Goal: Find specific page/section: Find specific page/section

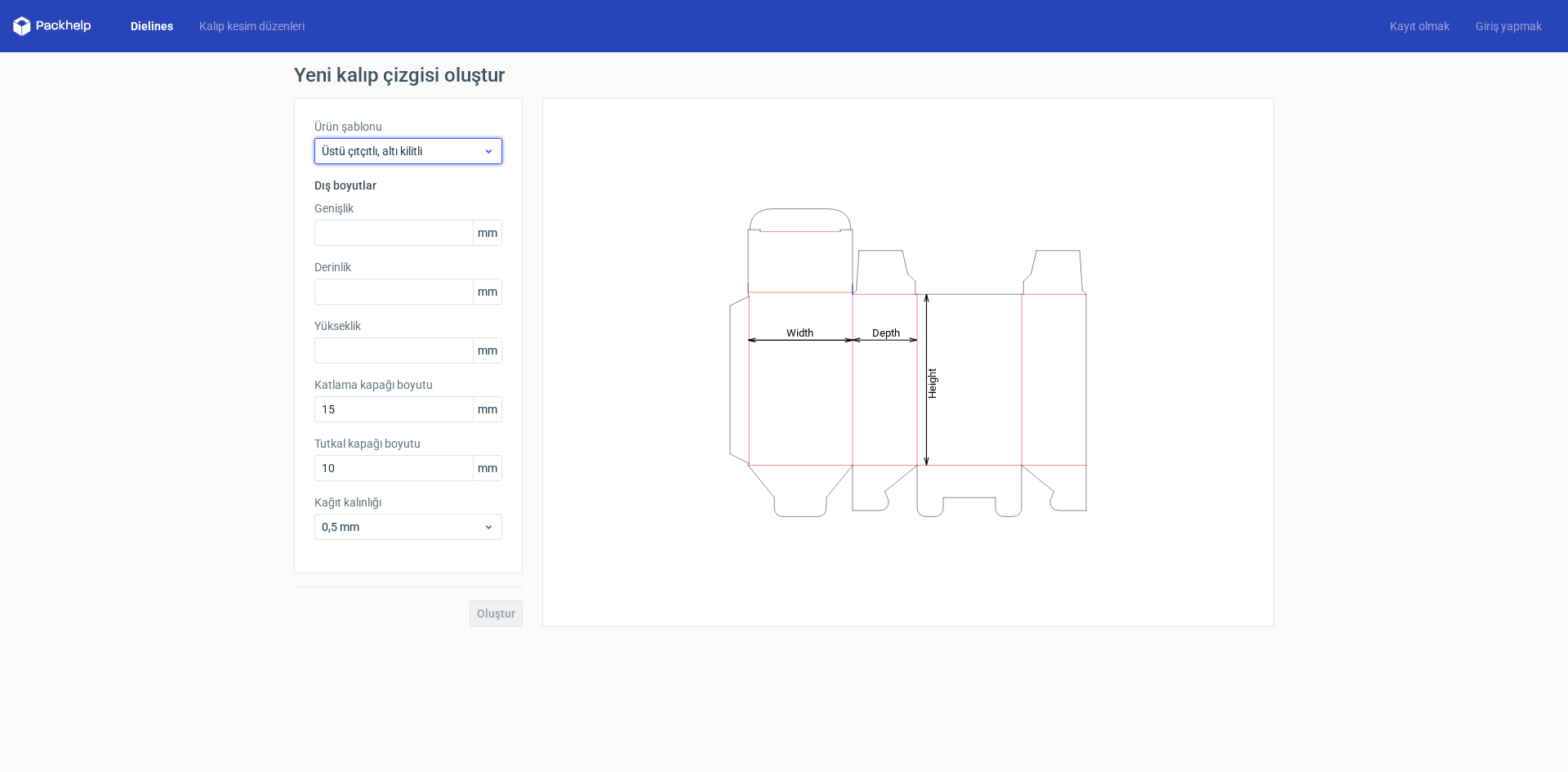
click at [493, 148] on icon at bounding box center [488, 151] width 12 height 13
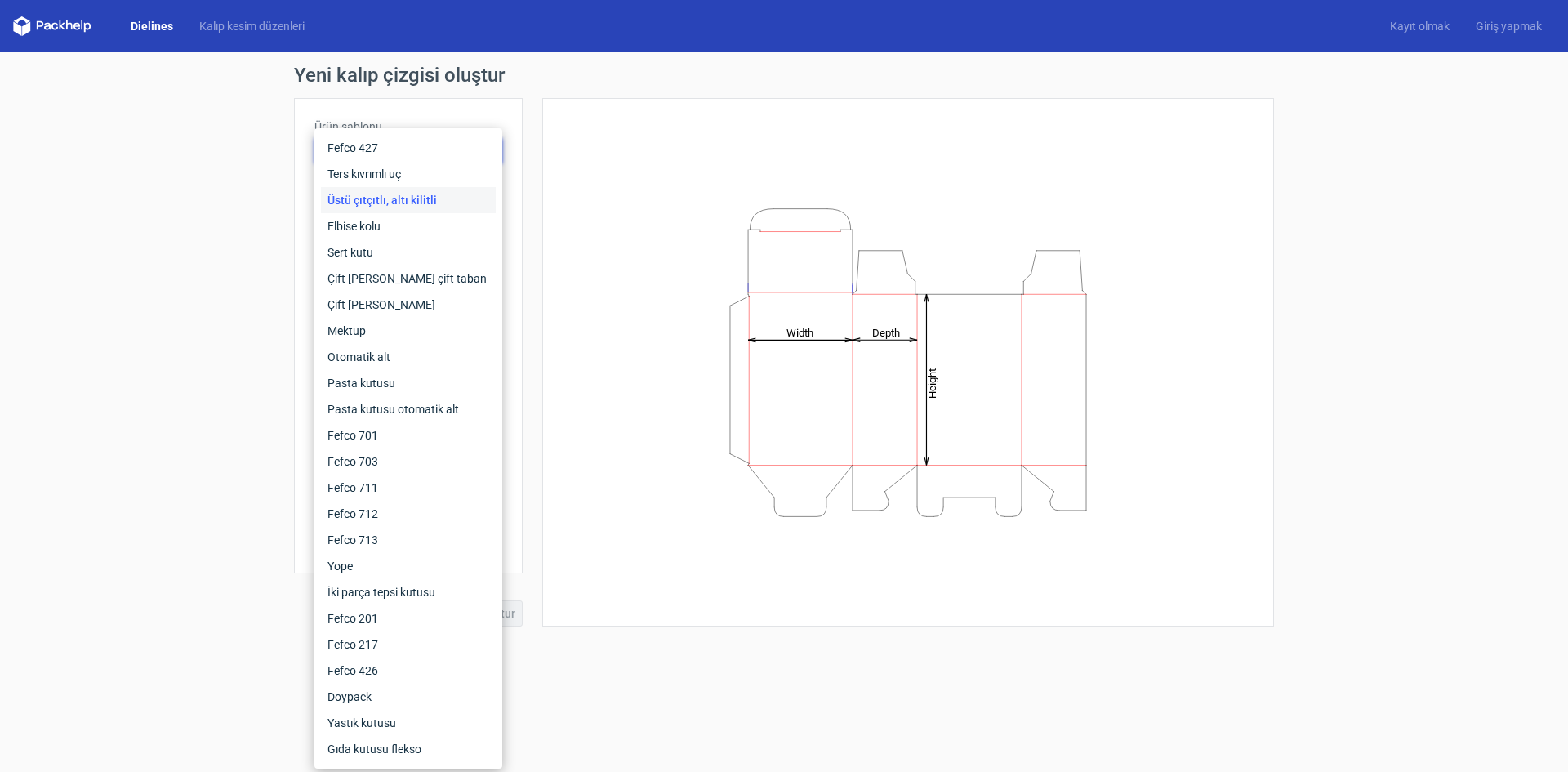
click at [146, 24] on font "Dielines" at bounding box center [152, 26] width 43 height 13
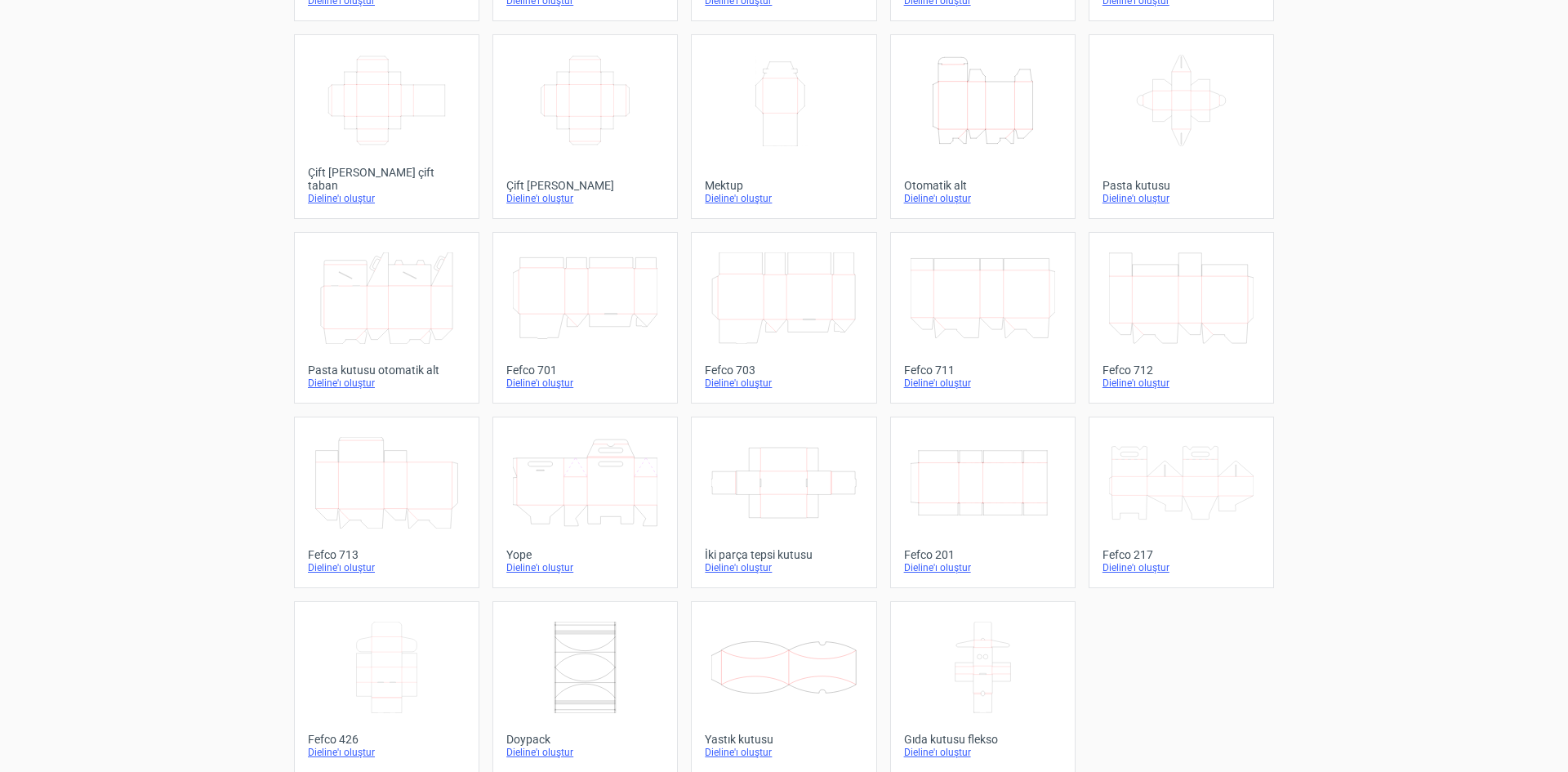
scroll to position [249, 0]
